Goal: Transaction & Acquisition: Purchase product/service

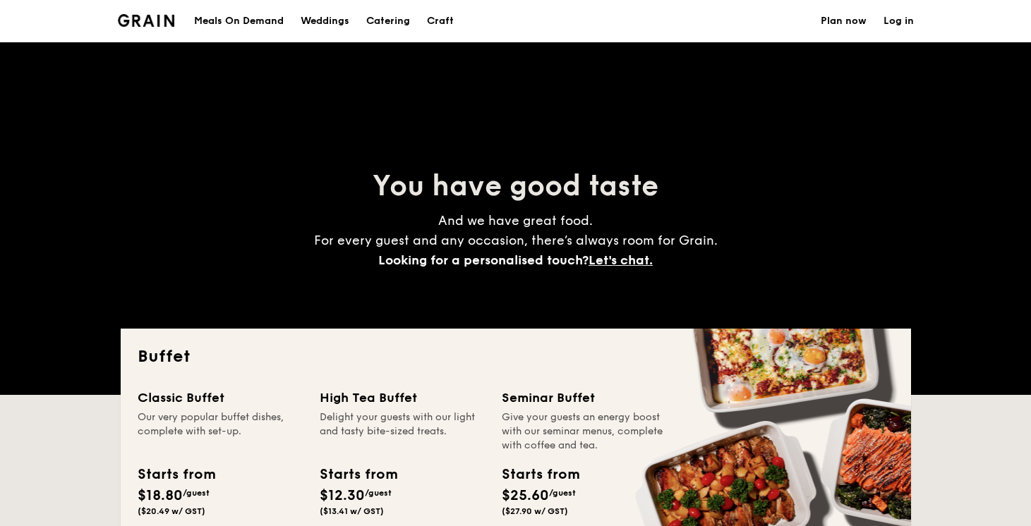
select select
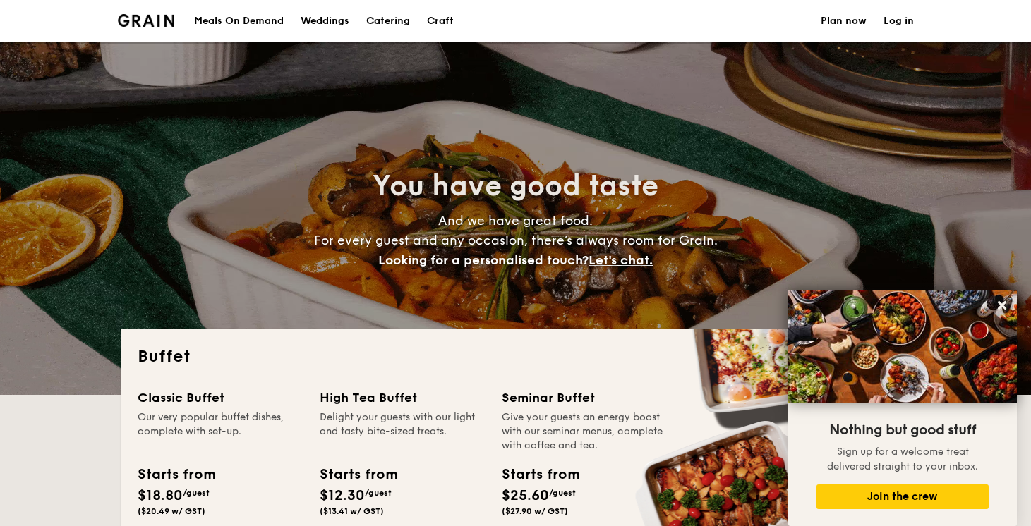
click at [235, 18] on div "Meals On Demand" at bounding box center [239, 21] width 90 height 42
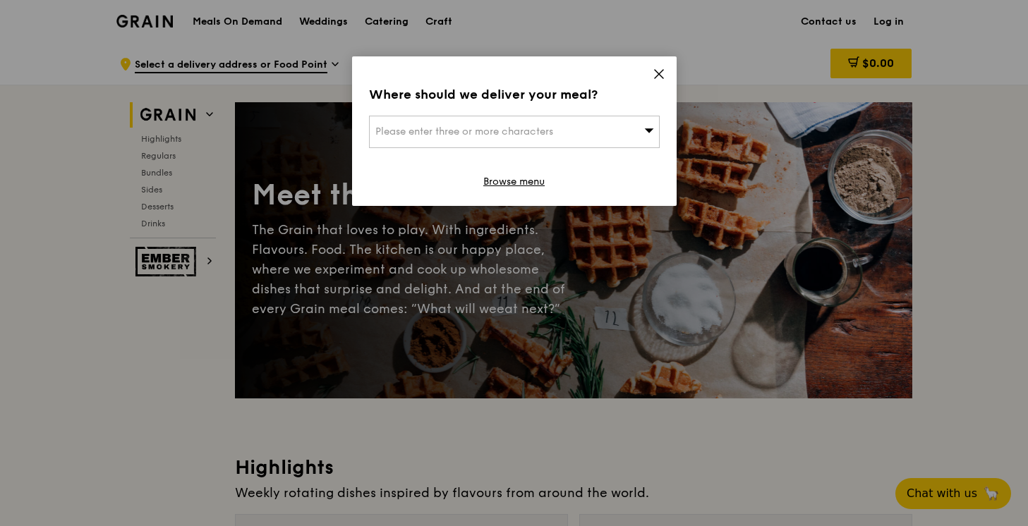
click at [665, 73] on div "Where should we deliver your meal? Please enter three or more characters Browse…" at bounding box center [514, 131] width 324 height 150
click at [660, 73] on icon at bounding box center [659, 74] width 13 height 13
